Goal: Navigation & Orientation: Find specific page/section

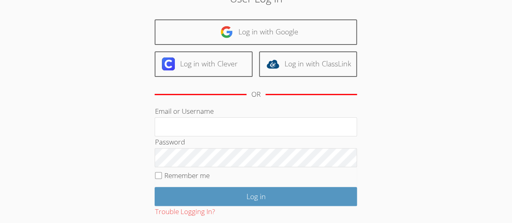
scroll to position [46, 0]
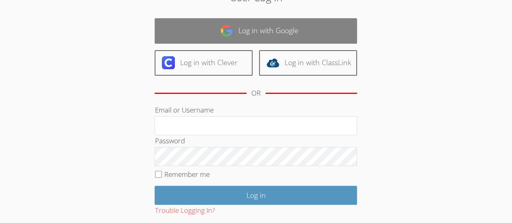
click at [226, 38] on link "Log in with Google" at bounding box center [256, 30] width 202 height 25
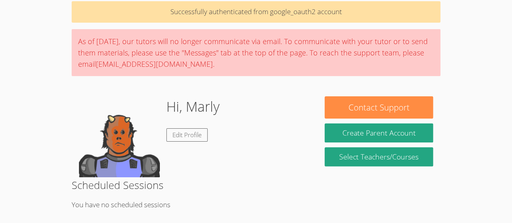
scroll to position [30, 0]
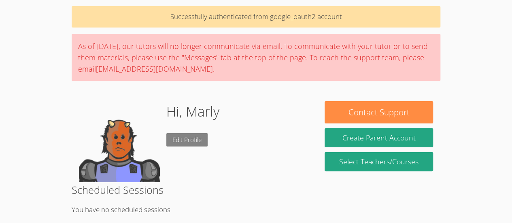
click at [196, 144] on link "Edit Profile" at bounding box center [186, 139] width 41 height 13
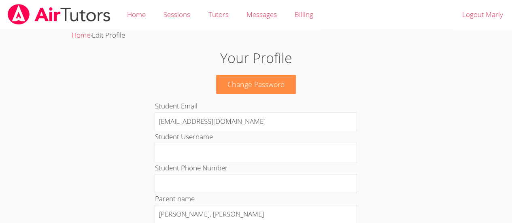
click at [45, 19] on img at bounding box center [59, 14] width 104 height 21
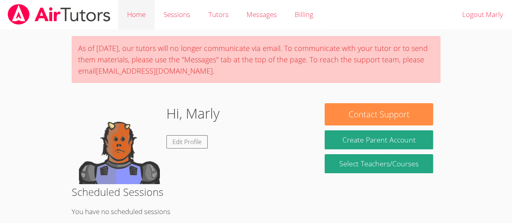
click at [147, 19] on link "Home" at bounding box center [136, 15] width 36 height 30
click at [213, 15] on link "Tutors" at bounding box center [218, 15] width 38 height 30
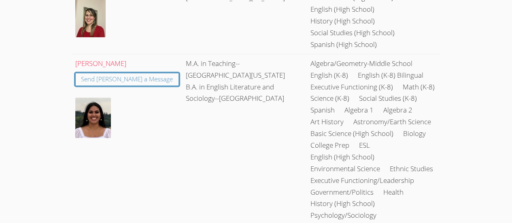
scroll to position [185, 0]
